Goal: Task Accomplishment & Management: Manage account settings

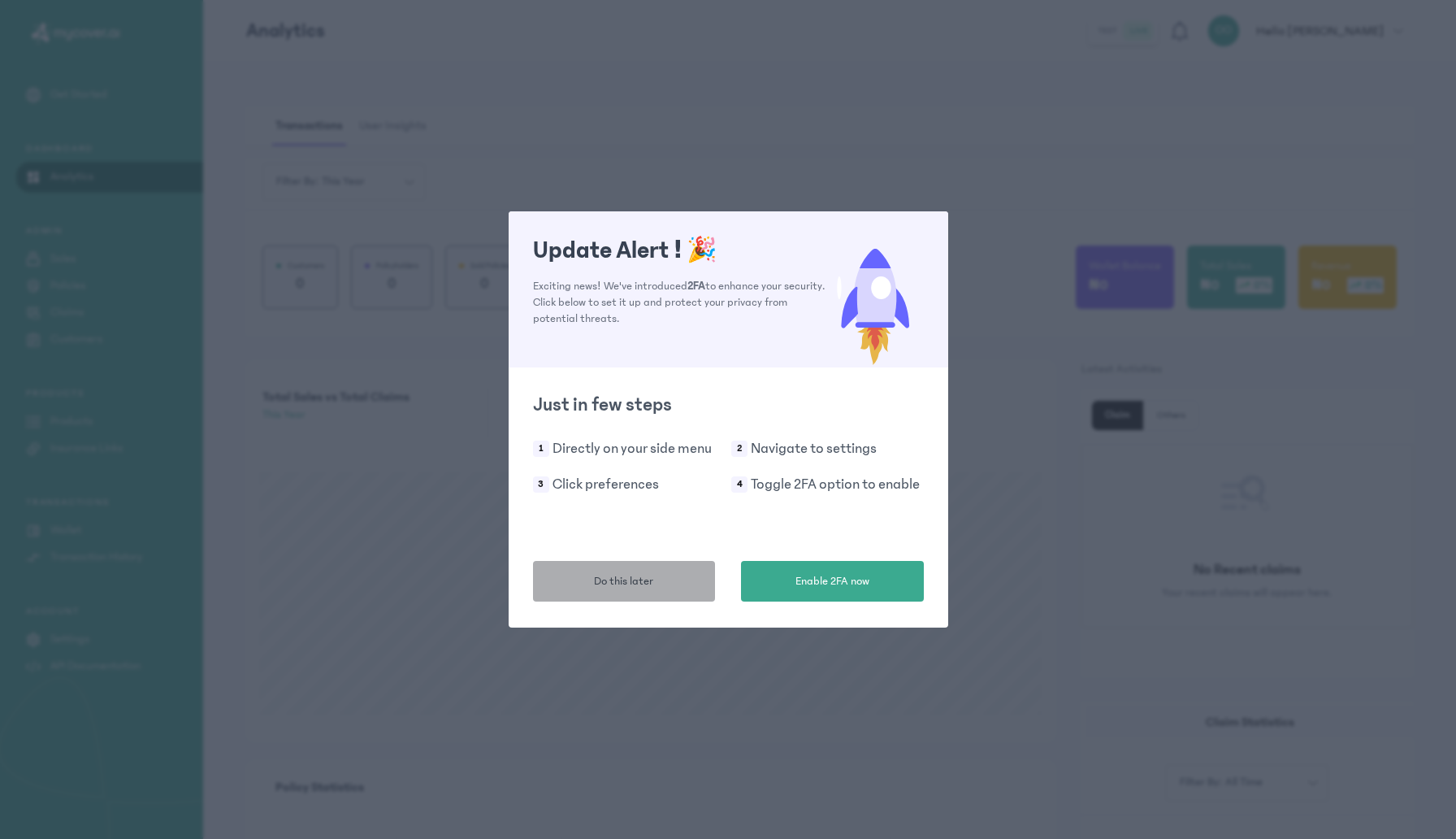
click at [653, 578] on span "Do this later" at bounding box center [623, 581] width 59 height 17
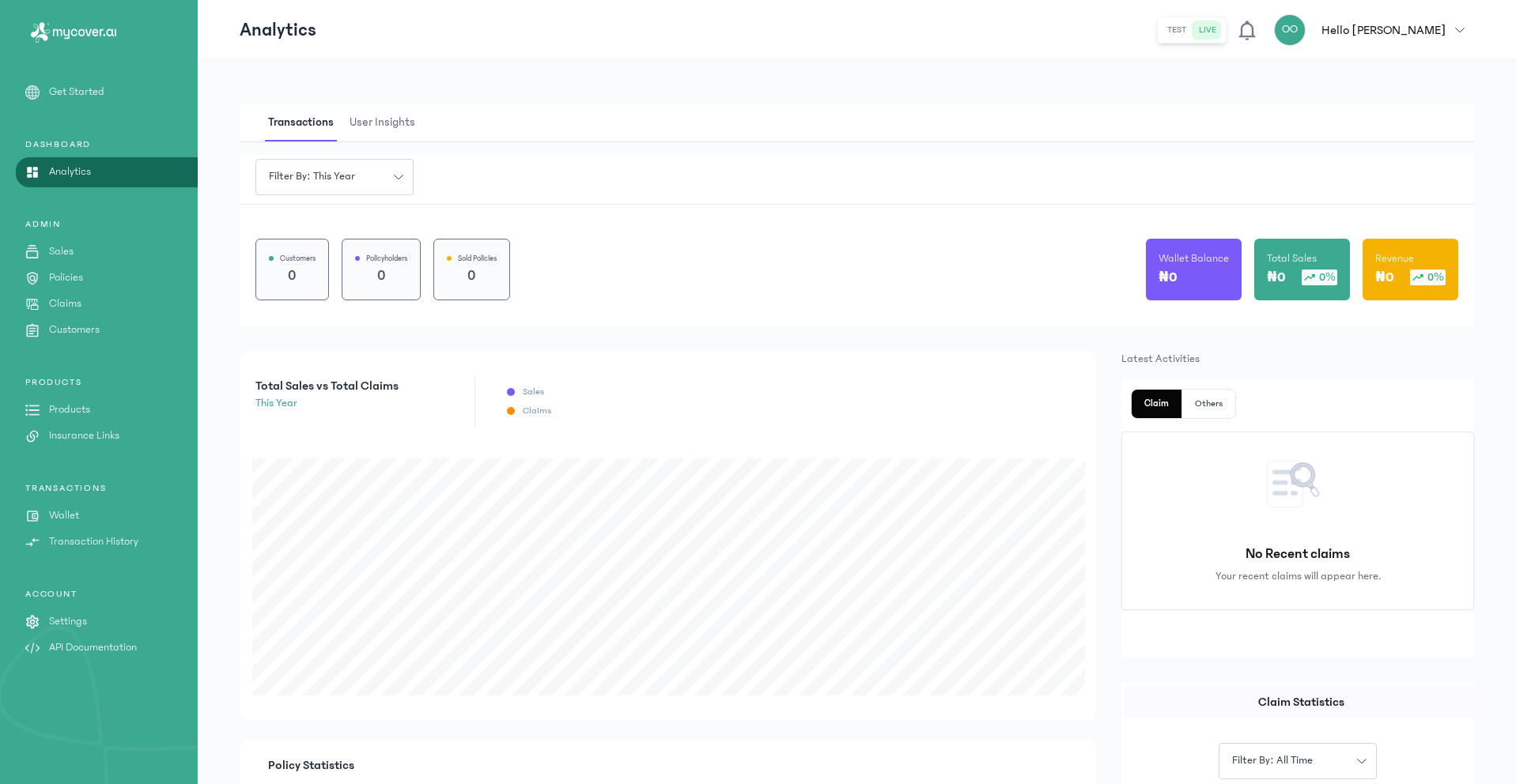
click at [1200, 270] on div "₦0" at bounding box center [1193, 277] width 70 height 22
click at [1175, 274] on p "₦0" at bounding box center [1168, 277] width 19 height 22
click at [65, 512] on p "Wallet" at bounding box center [63, 515] width 30 height 16
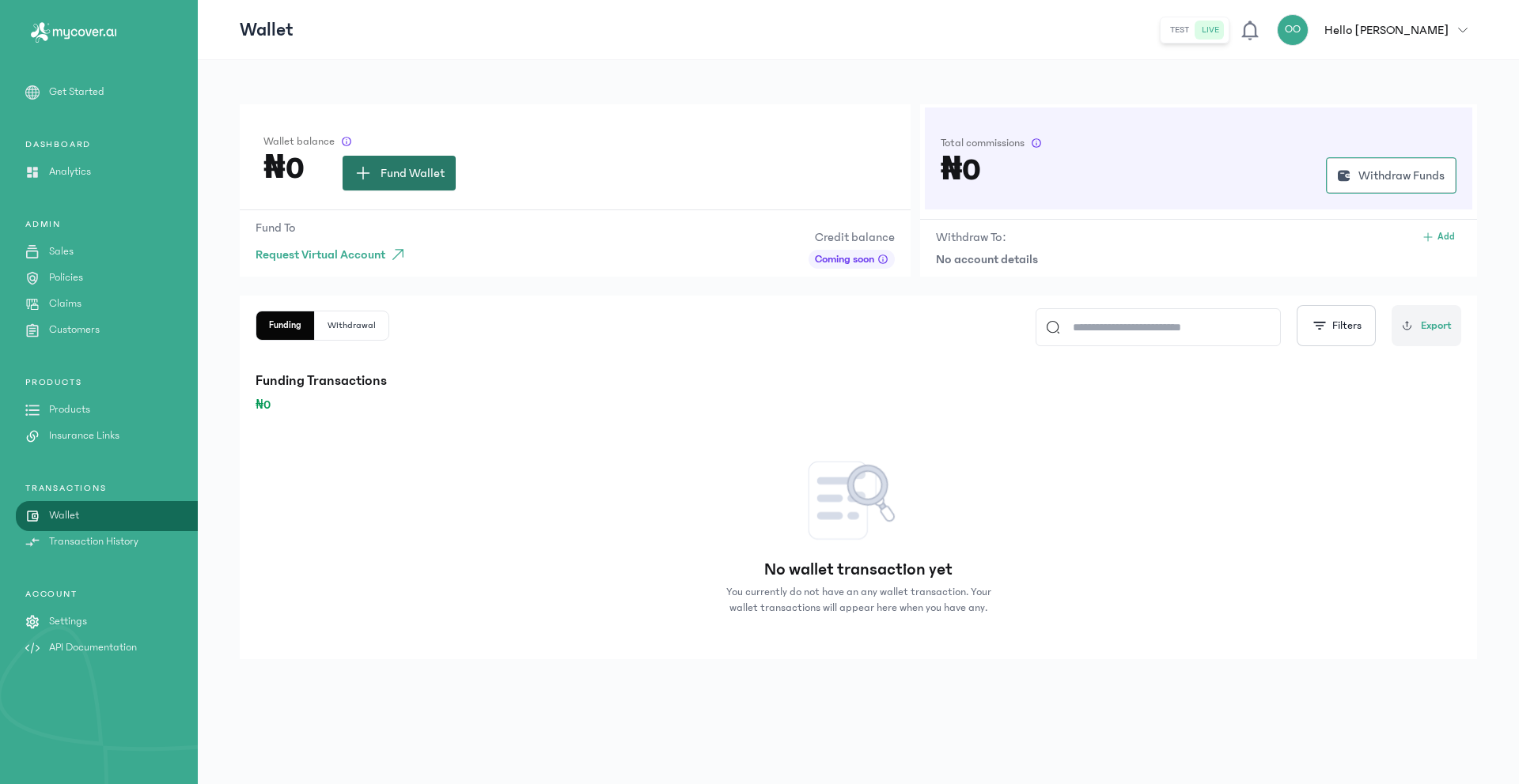
click at [386, 189] on button "Fund Wallet" at bounding box center [399, 173] width 113 height 35
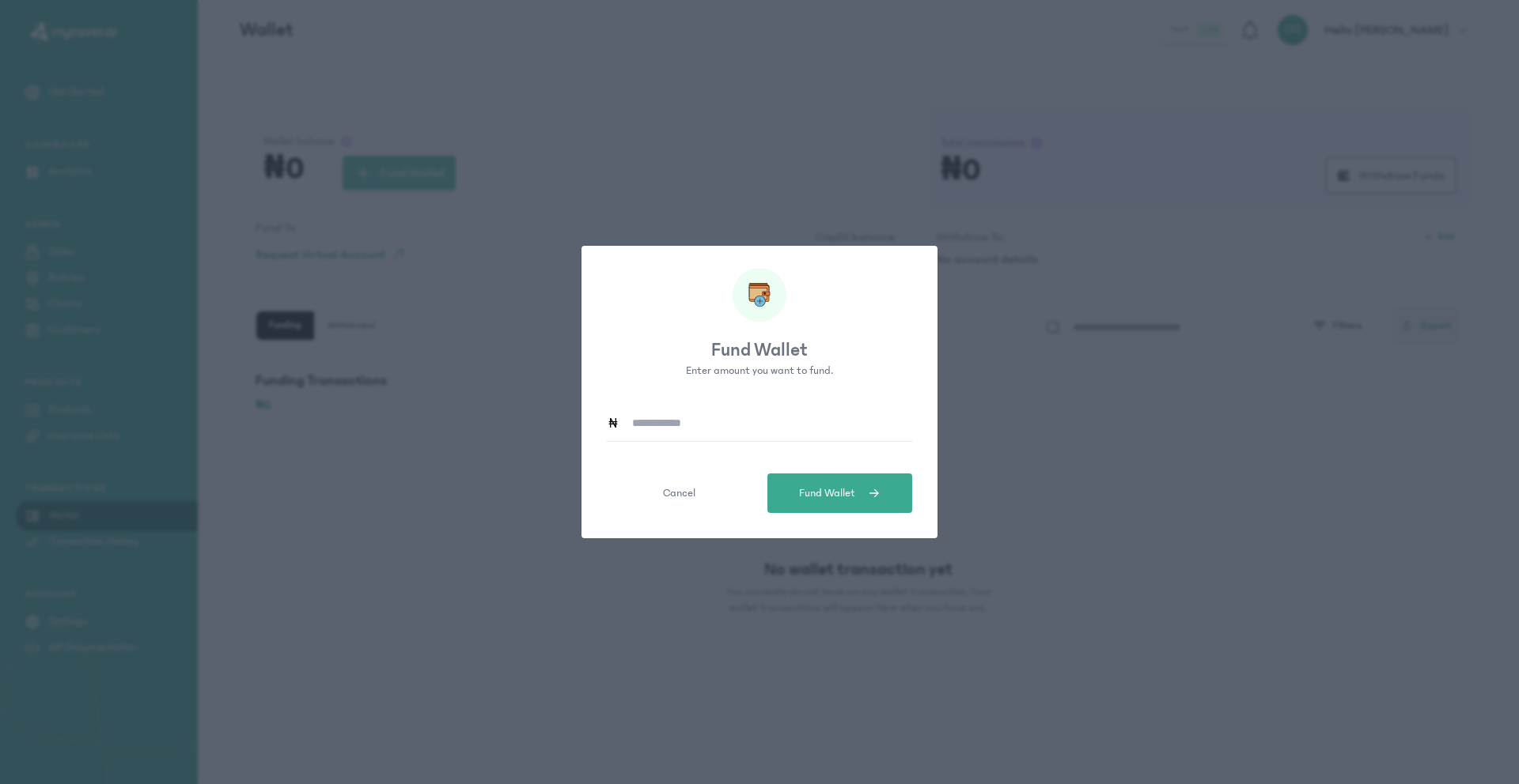
click at [690, 430] on input at bounding box center [765, 423] width 292 height 37
click at [655, 504] on button "Cancel" at bounding box center [679, 493] width 145 height 39
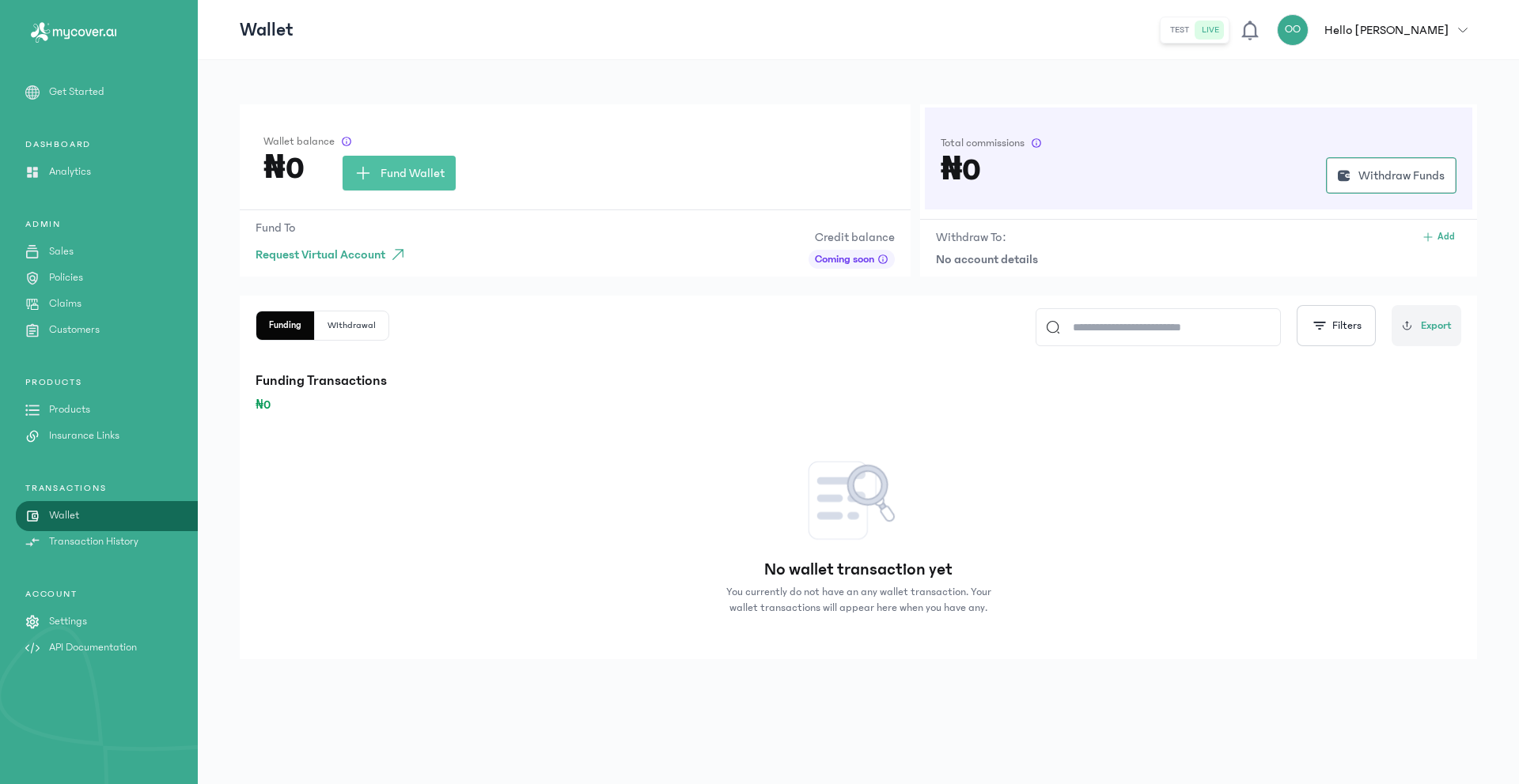
click at [66, 618] on p "Settings" at bounding box center [67, 621] width 37 height 16
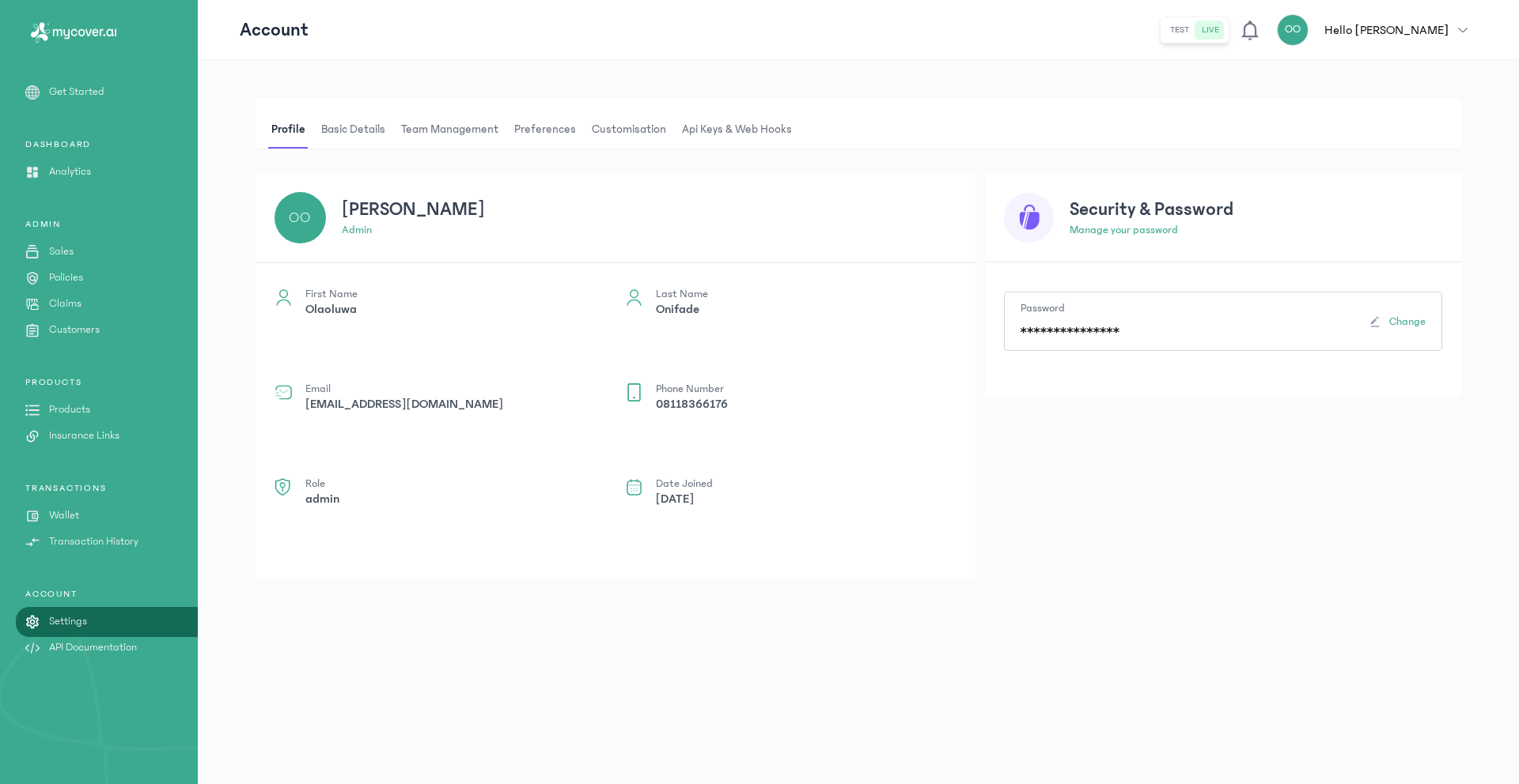
click at [722, 135] on span "Api Keys & Web hooks" at bounding box center [736, 129] width 116 height 37
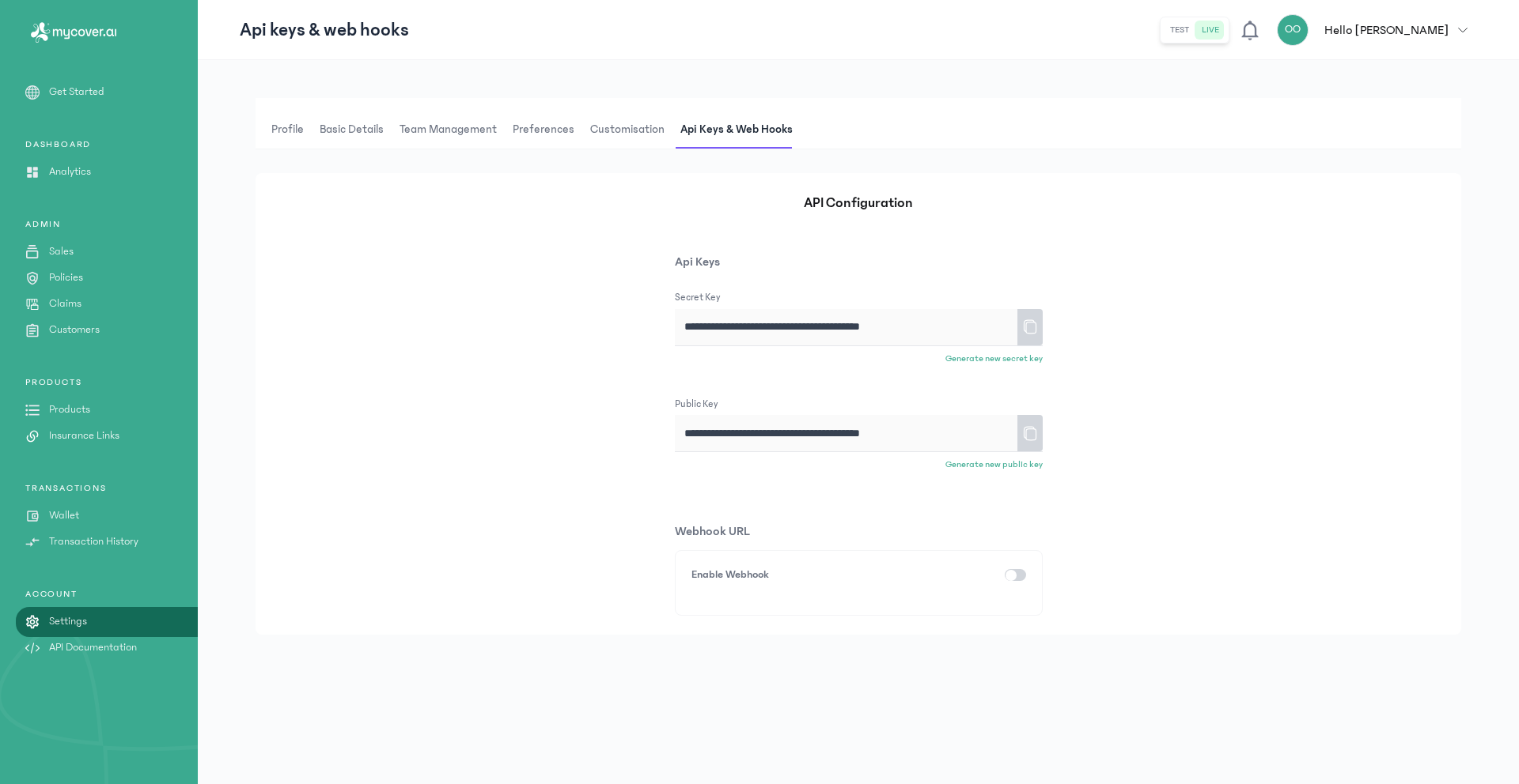
click at [1010, 574] on div "button" at bounding box center [1011, 576] width 12 height 12
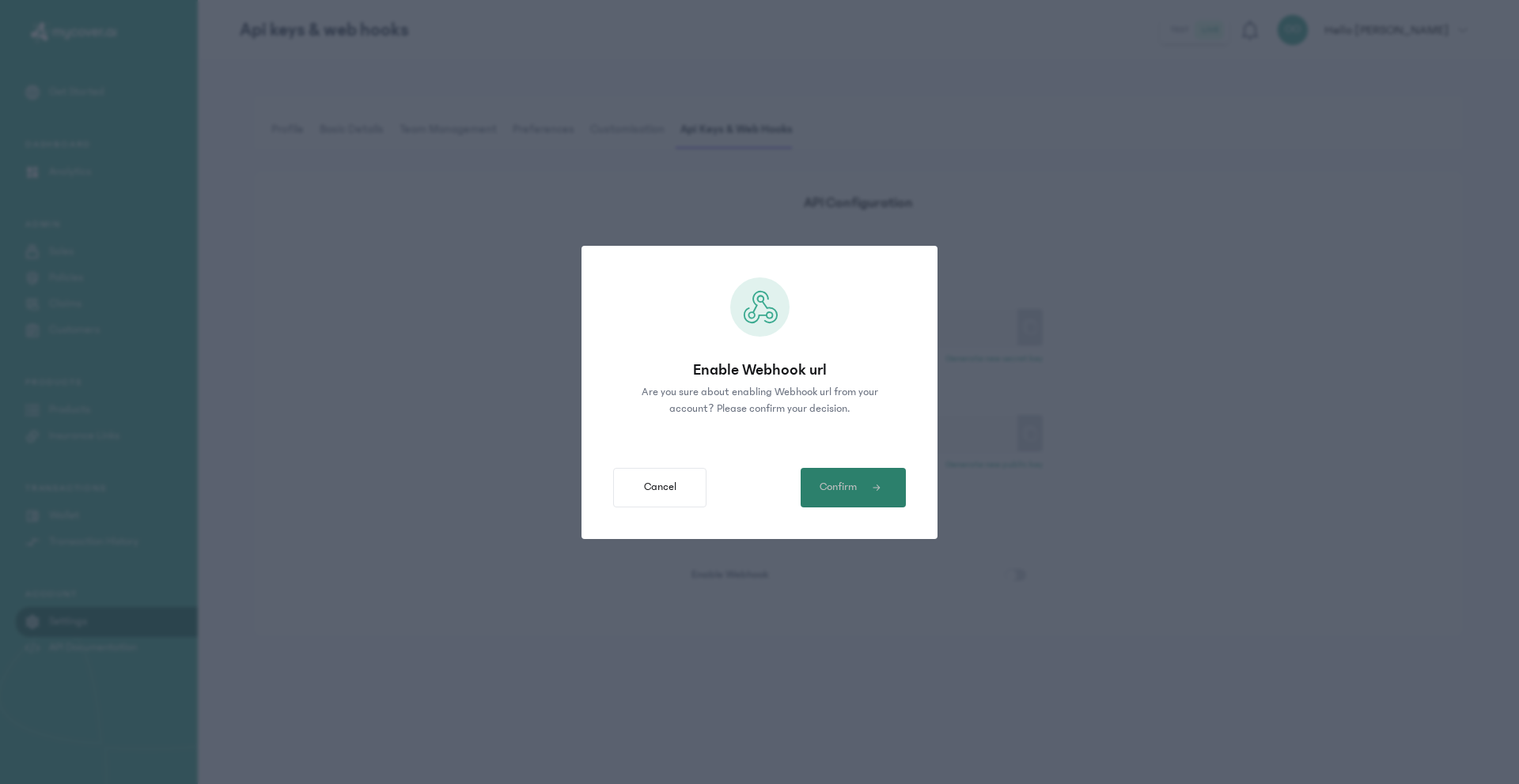
click at [843, 493] on span "Confirm" at bounding box center [837, 487] width 37 height 16
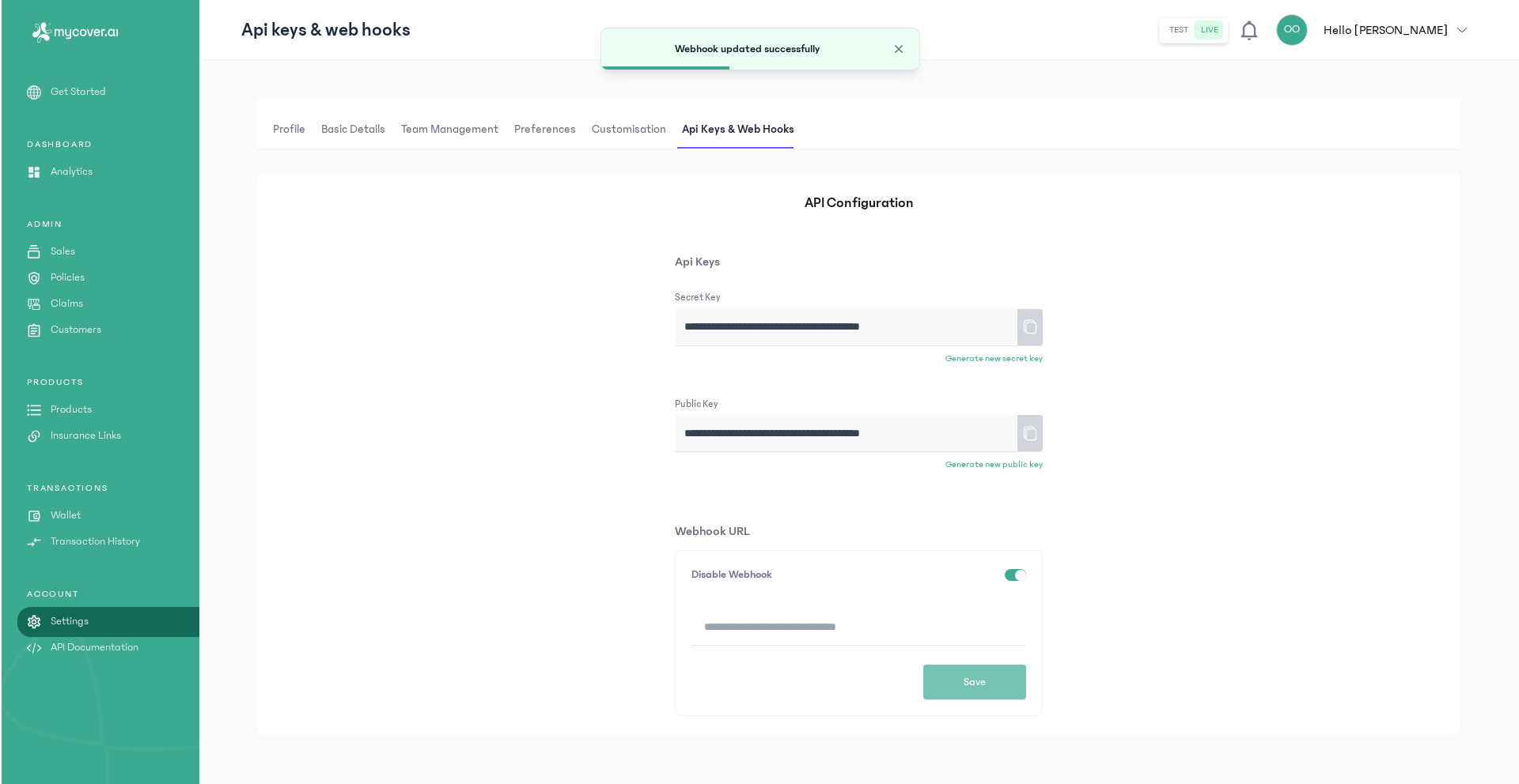
scroll to position [8, 0]
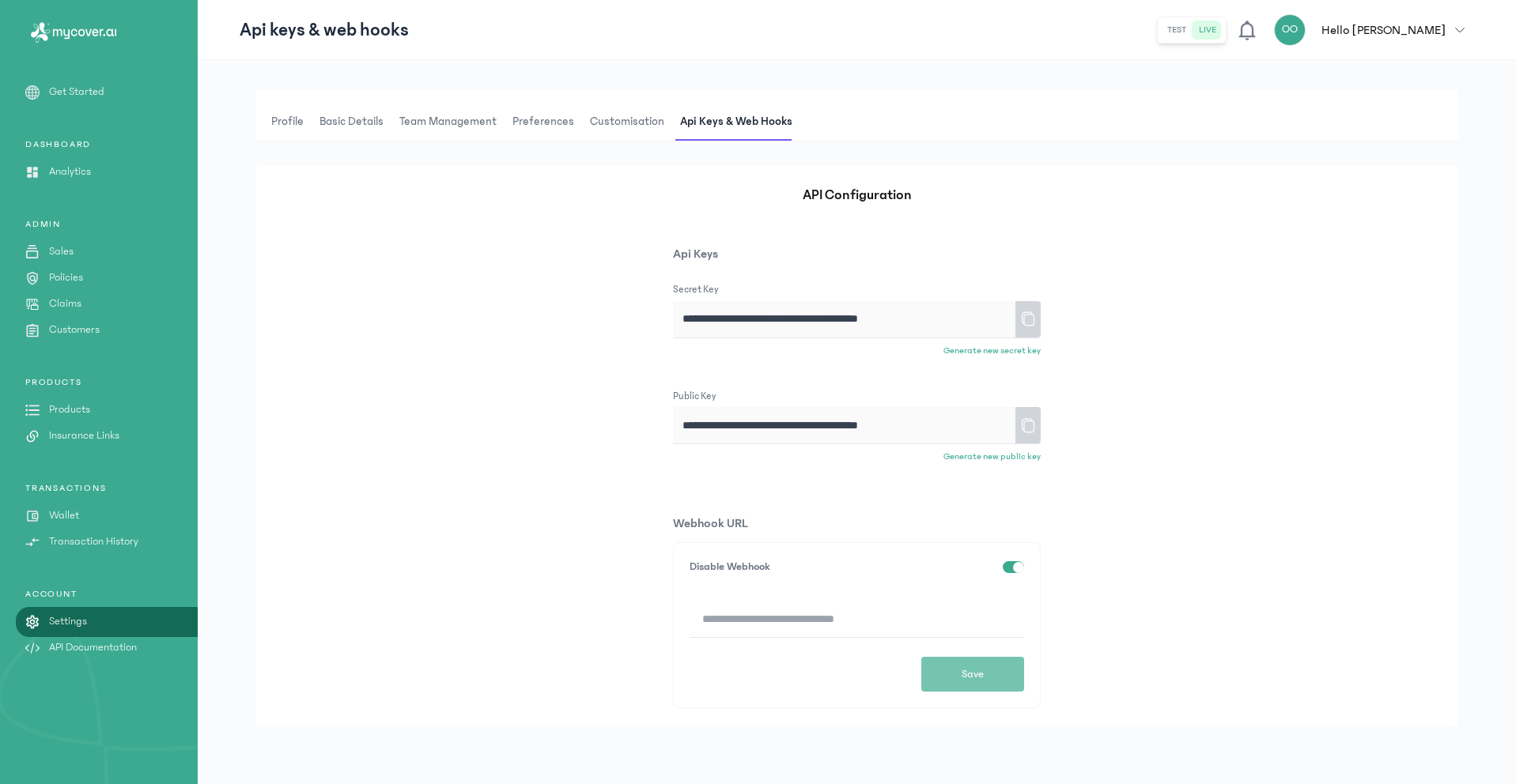
click at [1015, 567] on div "button" at bounding box center [1019, 568] width 12 height 12
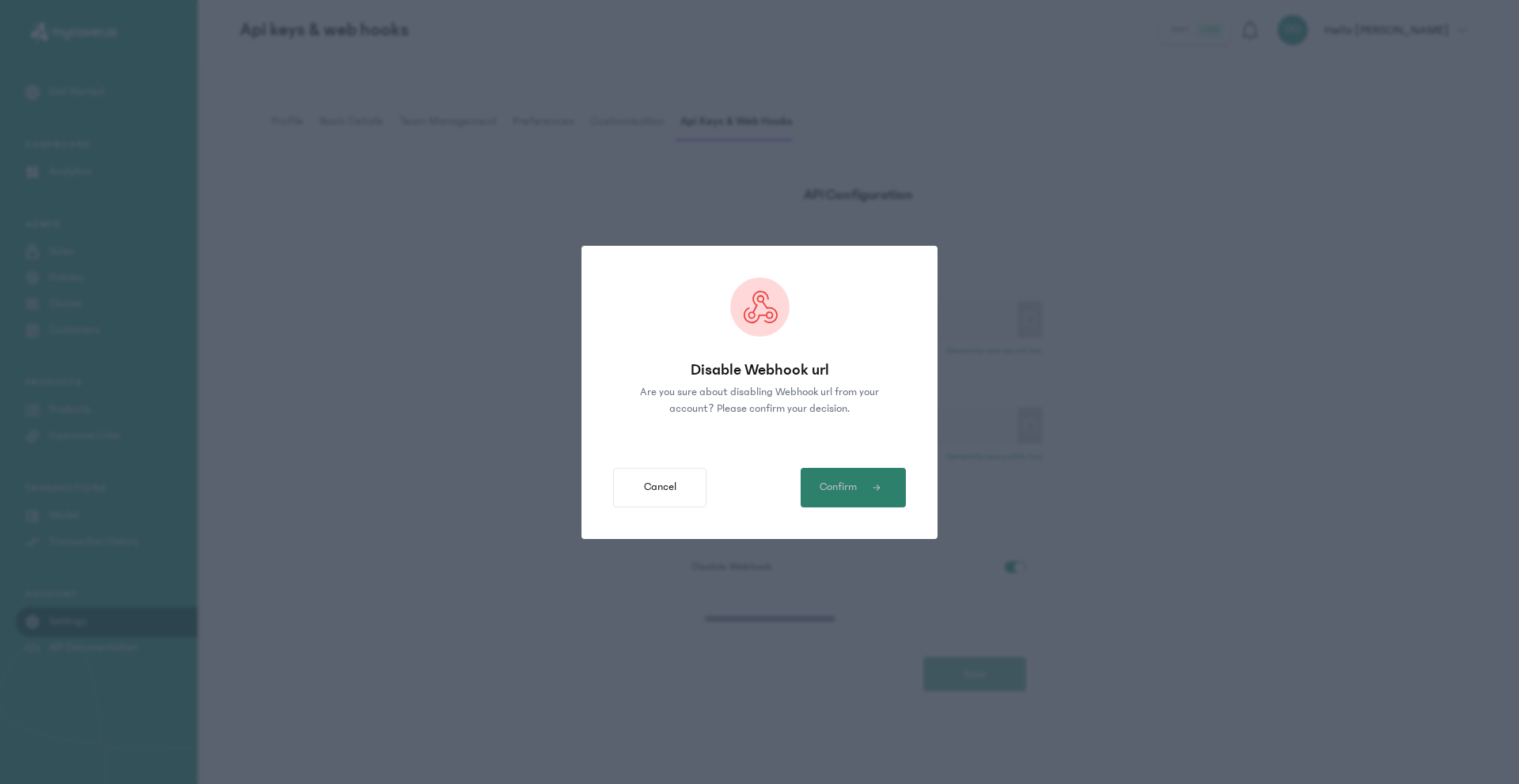
click at [838, 488] on span "Confirm" at bounding box center [837, 487] width 37 height 16
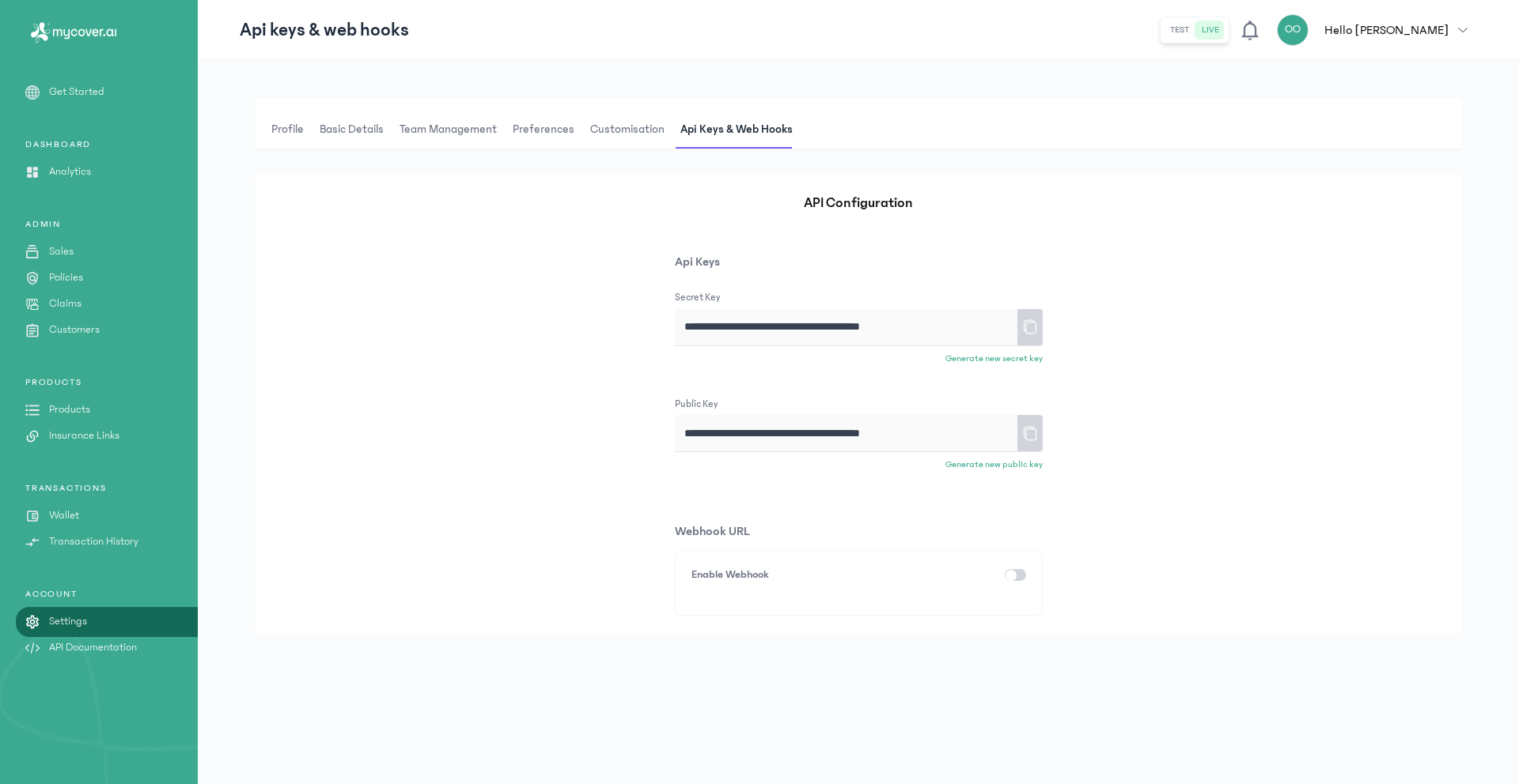
click at [1417, 37] on button "OO Hello [PERSON_NAME]" at bounding box center [1377, 30] width 200 height 32
click at [1417, 26] on span "button" at bounding box center [1462, 30] width 29 height 10
